Goal: Transaction & Acquisition: Book appointment/travel/reservation

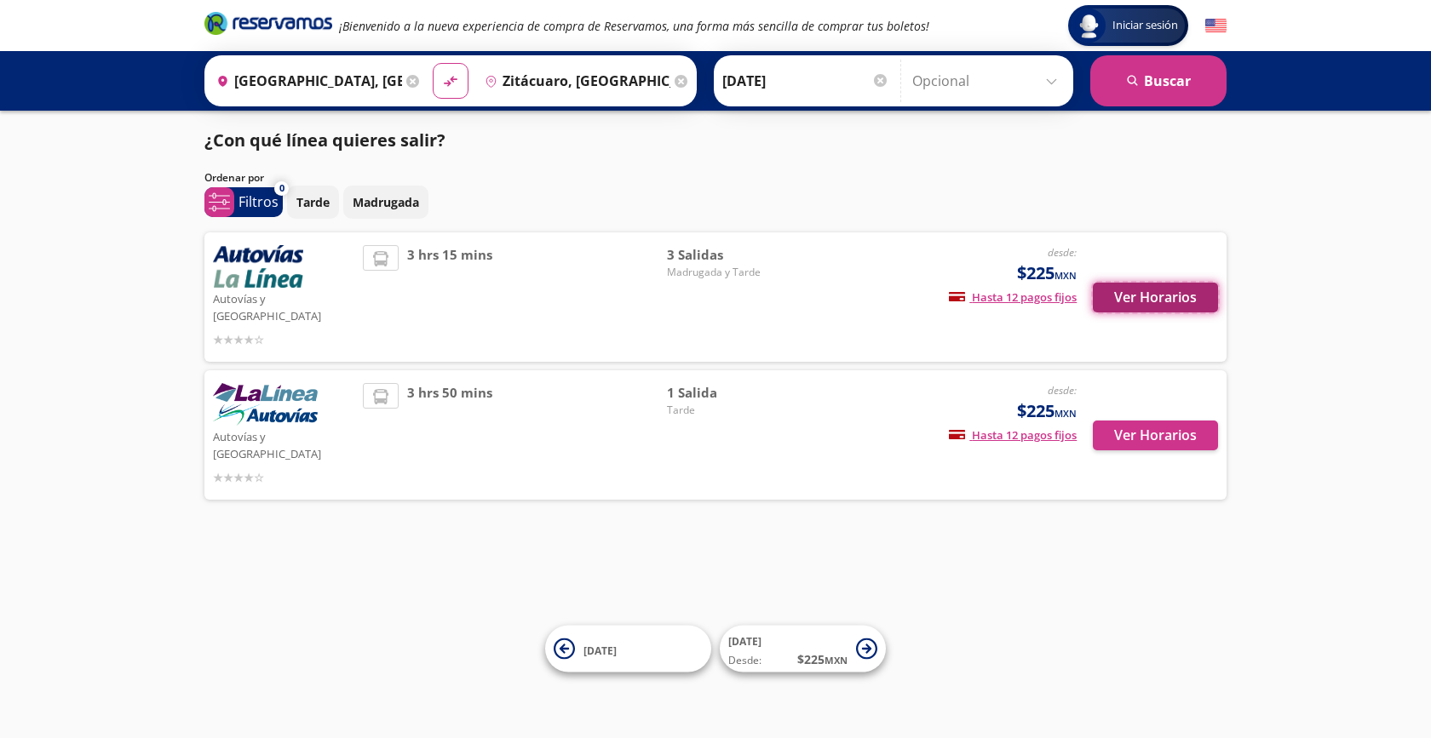
click at [1107, 292] on button "Ver Horarios" at bounding box center [1155, 298] width 125 height 30
click at [1109, 421] on button "Ver Horarios" at bounding box center [1155, 436] width 125 height 30
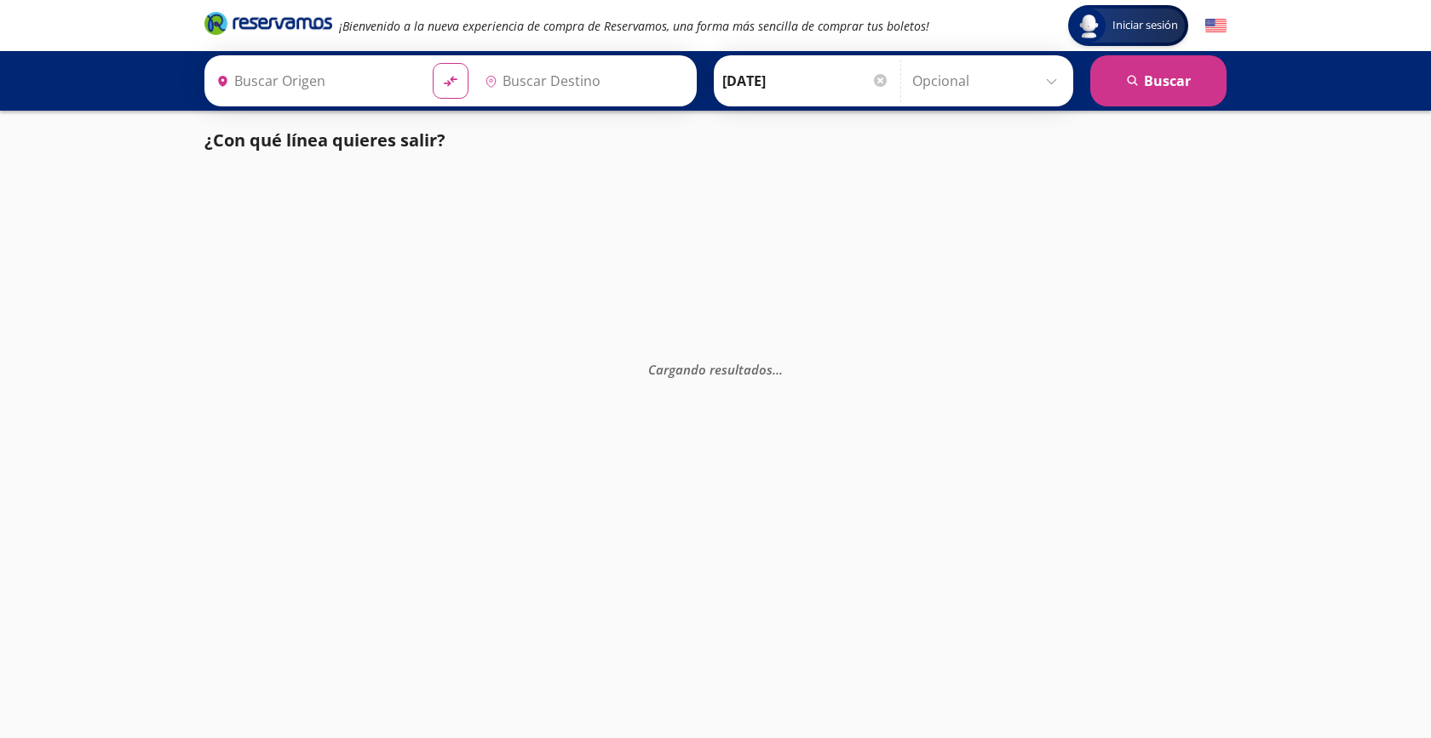
type input "[GEOGRAPHIC_DATA], [GEOGRAPHIC_DATA]"
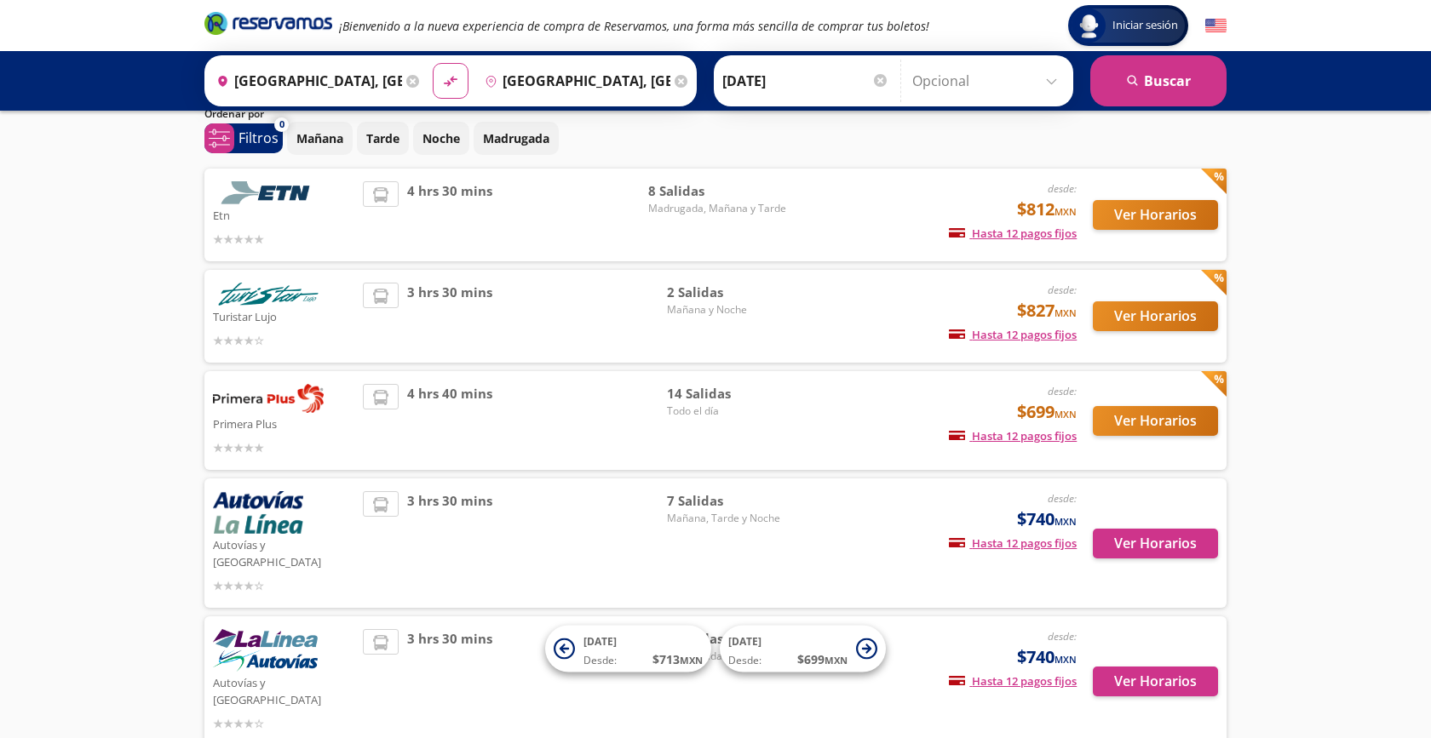
scroll to position [66, 0]
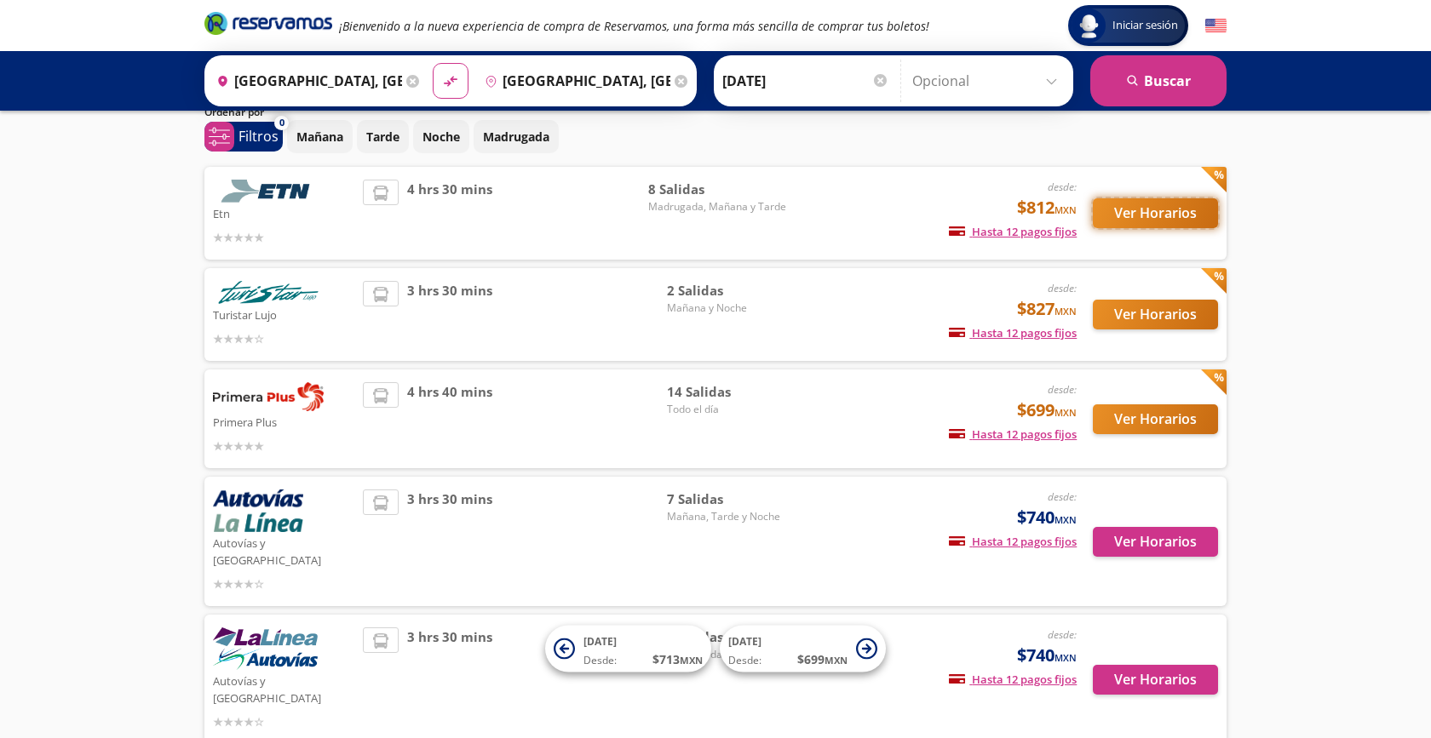
click at [1104, 215] on button "Ver Horarios" at bounding box center [1155, 213] width 125 height 30
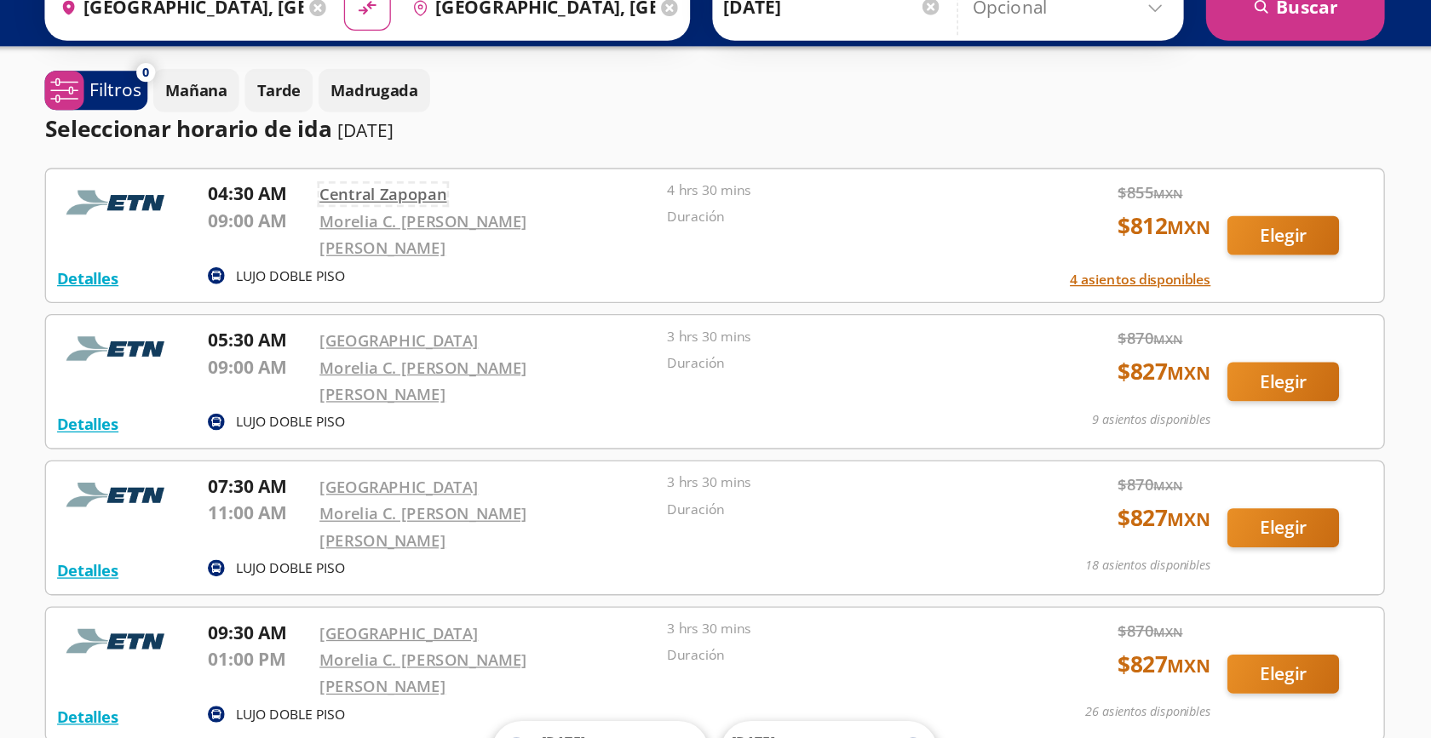
click at [423, 225] on link "Central Zapopan" at bounding box center [462, 223] width 97 height 16
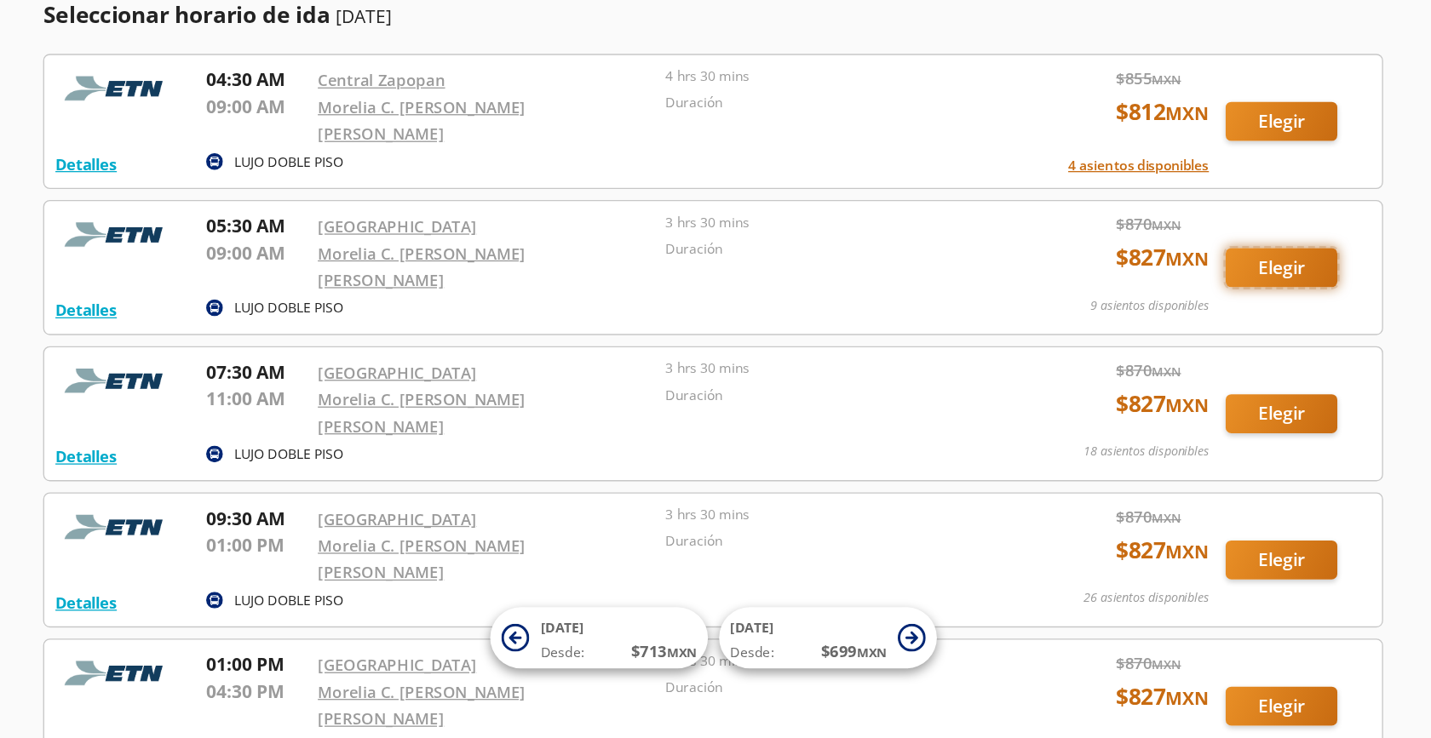
click at [1127, 352] on button "Elegir" at bounding box center [1148, 367] width 85 height 30
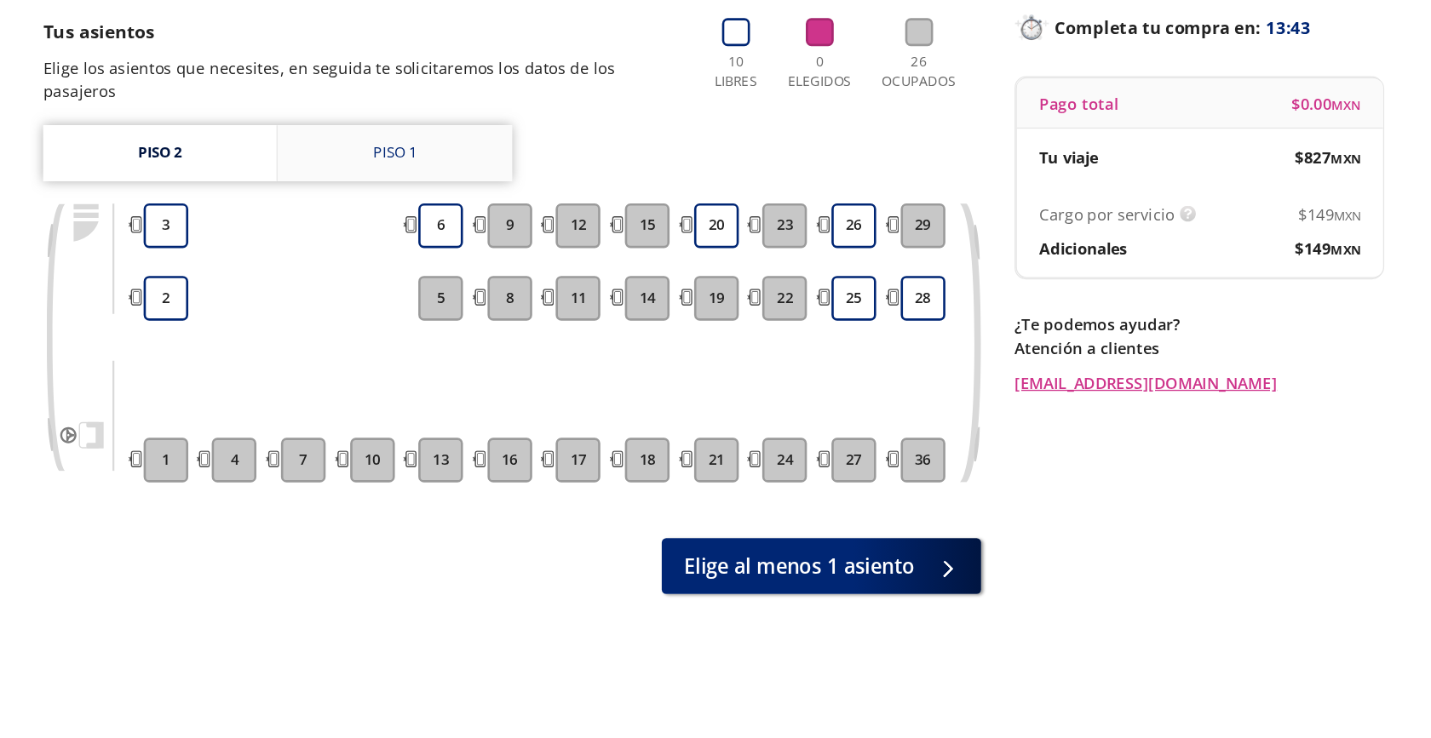
click at [419, 258] on link "Piso 1" at bounding box center [472, 279] width 179 height 43
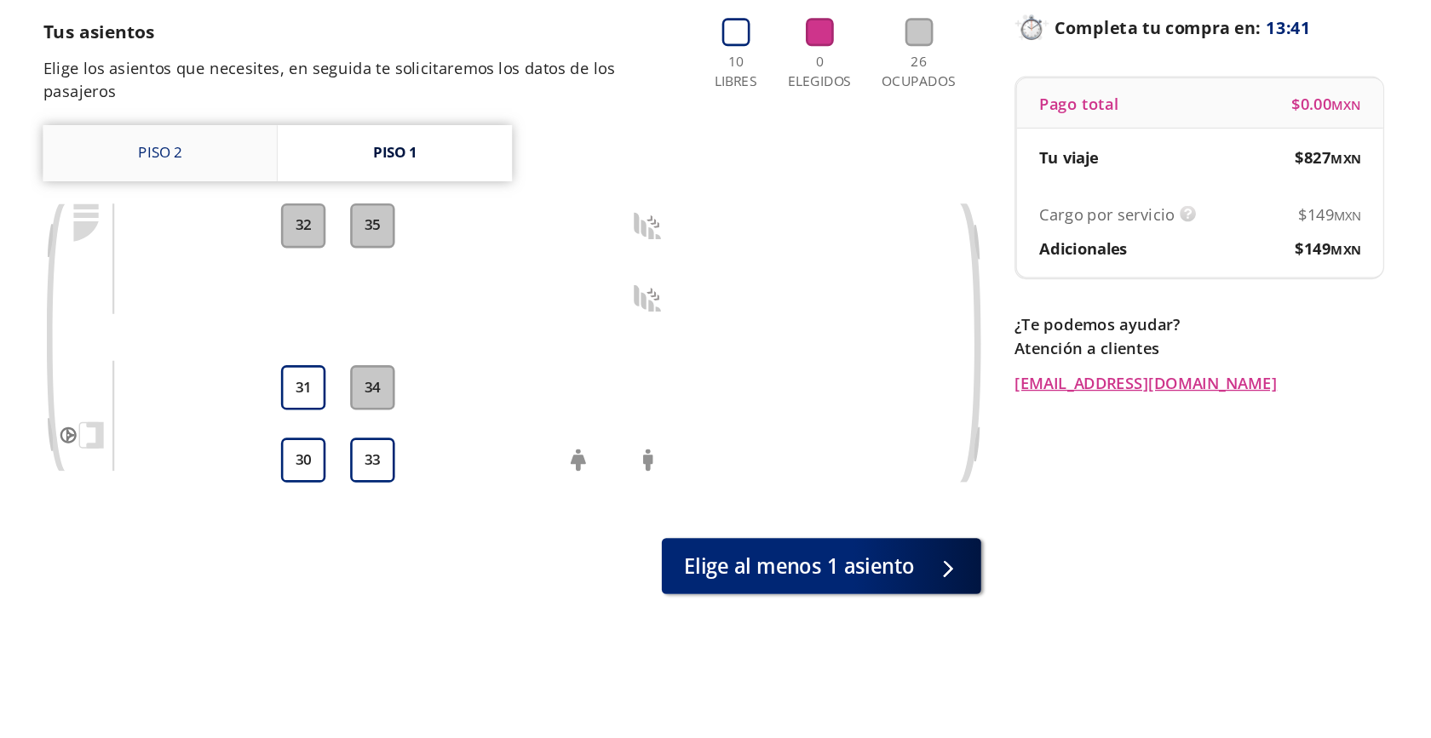
click at [319, 258] on link "Piso 2" at bounding box center [293, 279] width 178 height 43
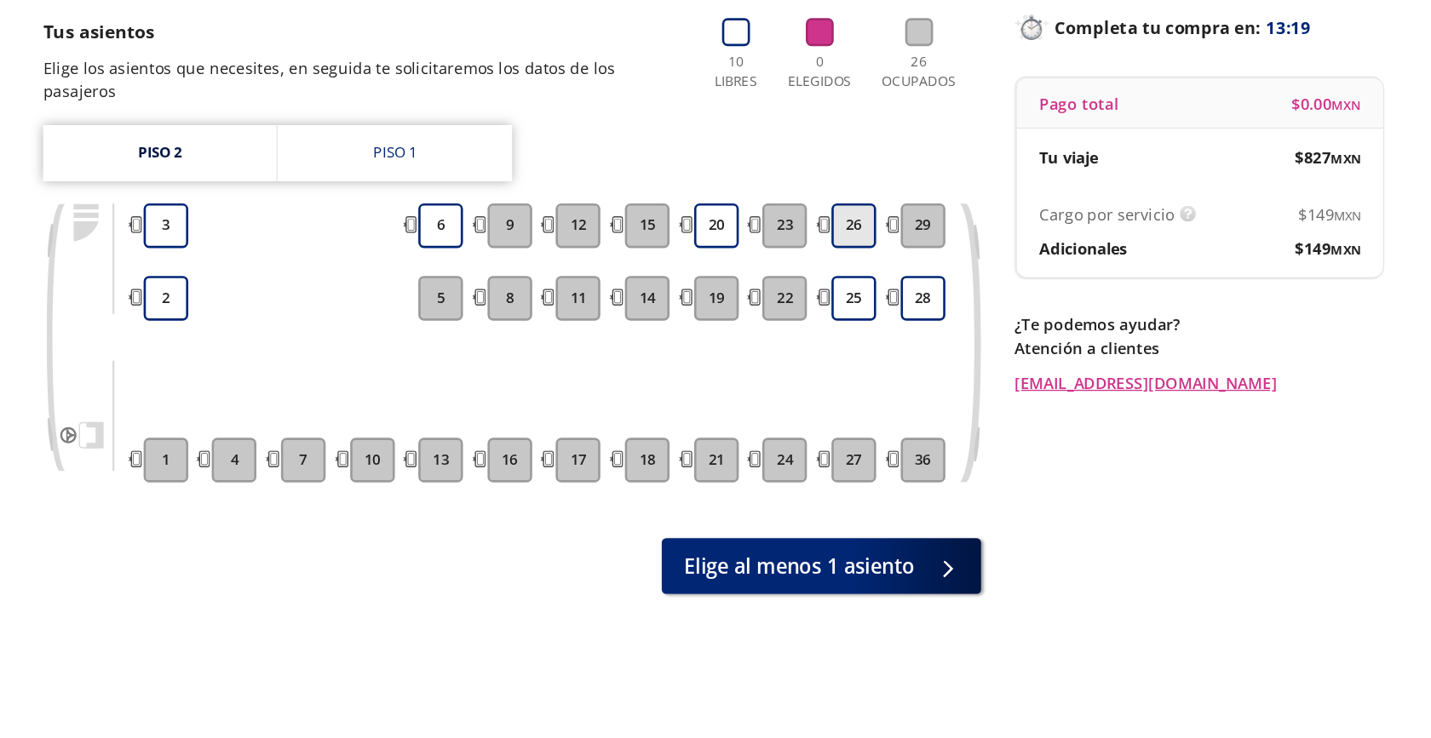
click at [818, 318] on button "26" at bounding box center [823, 335] width 34 height 34
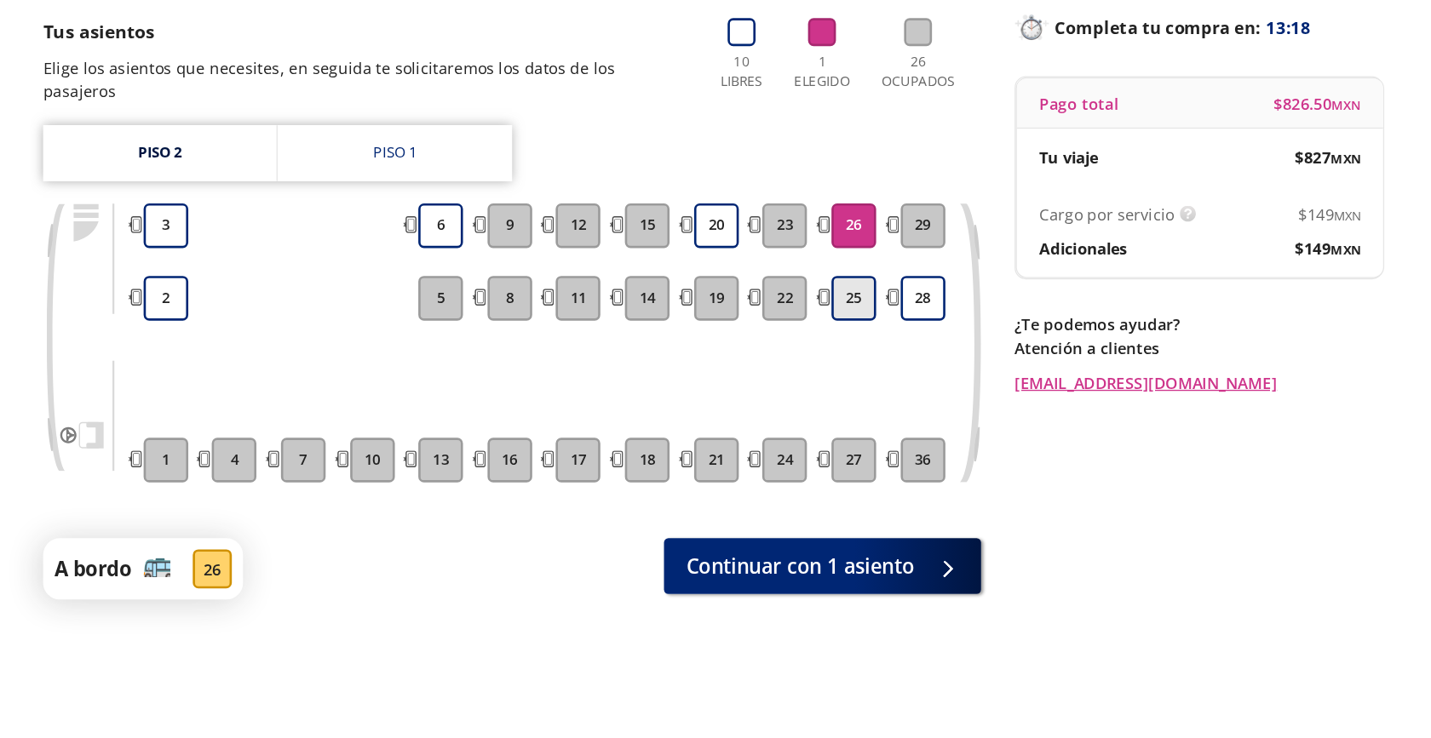
click at [829, 373] on button "25" at bounding box center [823, 390] width 34 height 34
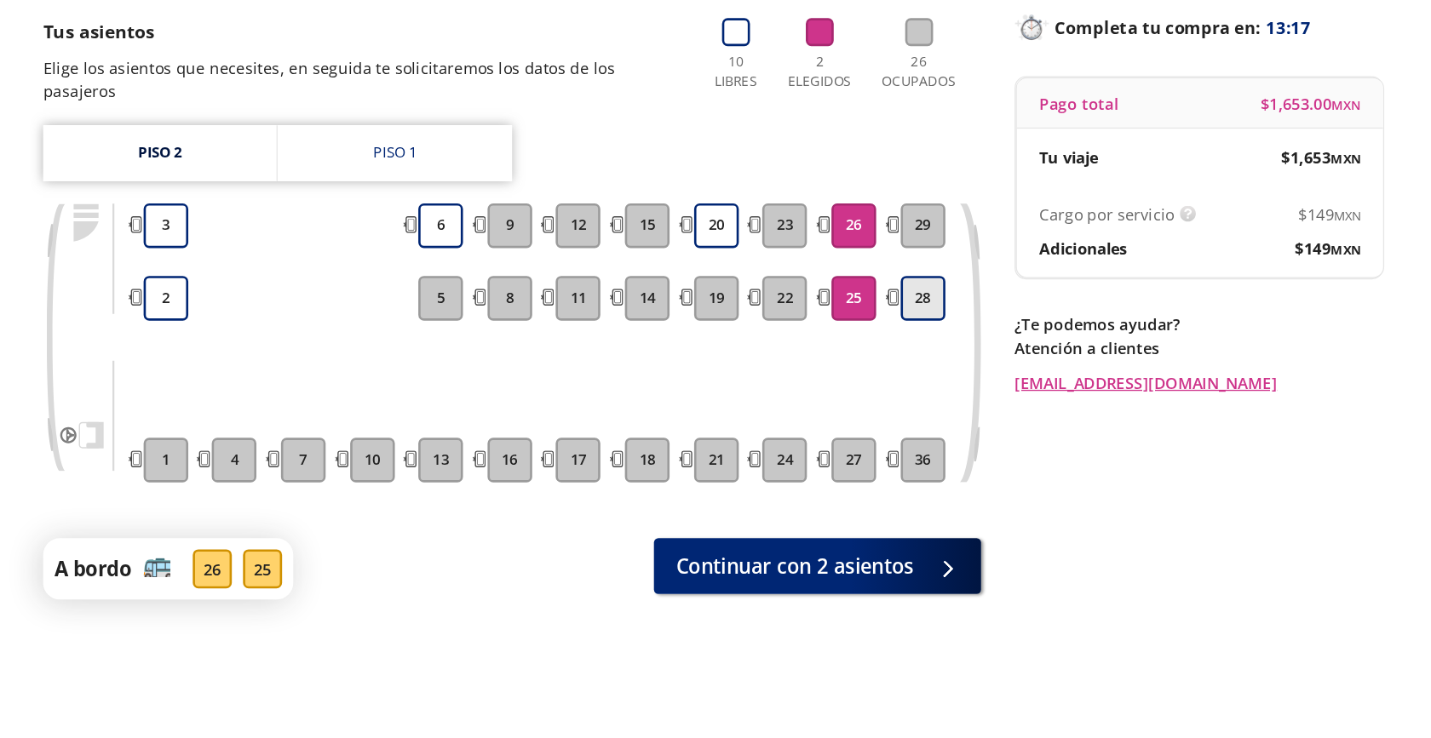
click at [859, 374] on button "28" at bounding box center [875, 390] width 34 height 34
click at [866, 376] on button "28" at bounding box center [875, 390] width 34 height 34
click at [821, 374] on button "25" at bounding box center [823, 390] width 34 height 34
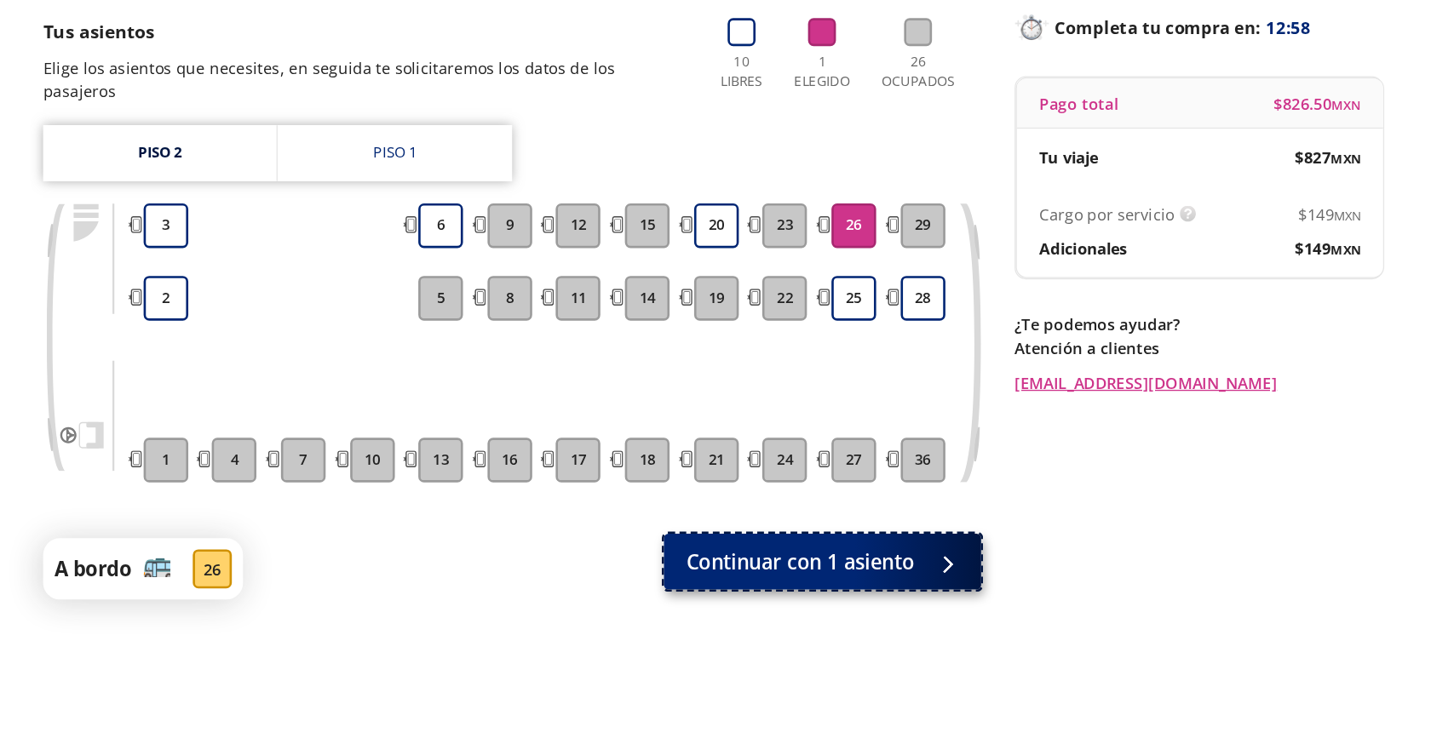
click at [695, 580] on span "Continuar con 1 asiento" at bounding box center [782, 591] width 174 height 23
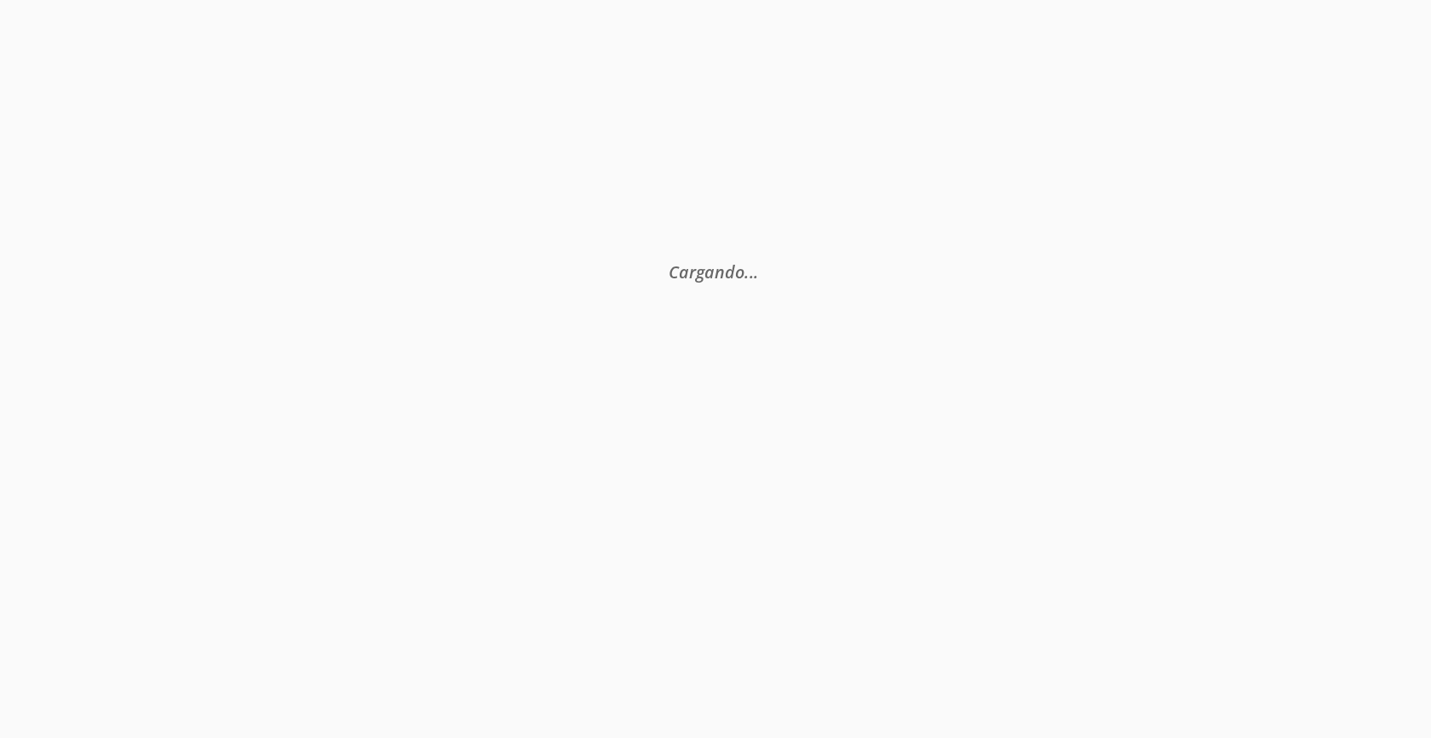
type input "[GEOGRAPHIC_DATA], [GEOGRAPHIC_DATA]"
